Goal: Find specific page/section: Find specific page/section

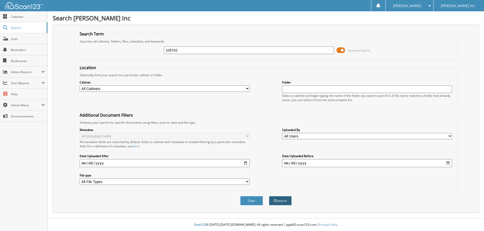
type input "105742"
click at [283, 200] on button "Search" at bounding box center [280, 200] width 23 height 9
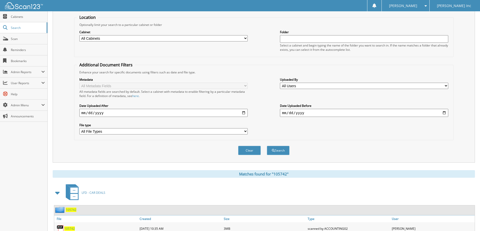
scroll to position [70, 0]
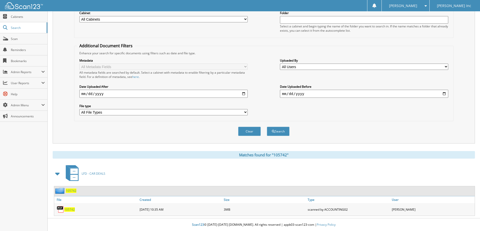
click at [68, 211] on span "105742" at bounding box center [69, 210] width 11 height 4
click at [73, 211] on span "105742" at bounding box center [69, 210] width 11 height 4
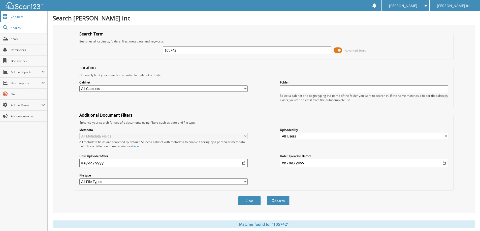
click at [17, 16] on span "Cabinets" at bounding box center [28, 17] width 34 height 4
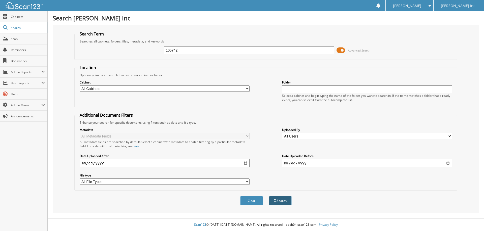
type input "105742"
click at [285, 202] on button "Search" at bounding box center [280, 200] width 23 height 9
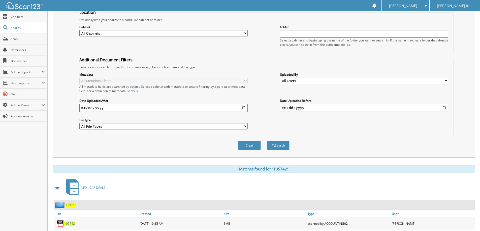
scroll to position [70, 0]
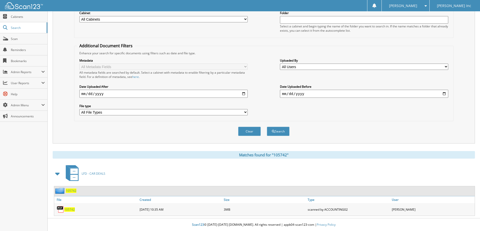
click at [71, 209] on span "105742" at bounding box center [69, 210] width 11 height 4
